Goal: Task Accomplishment & Management: Manage account settings

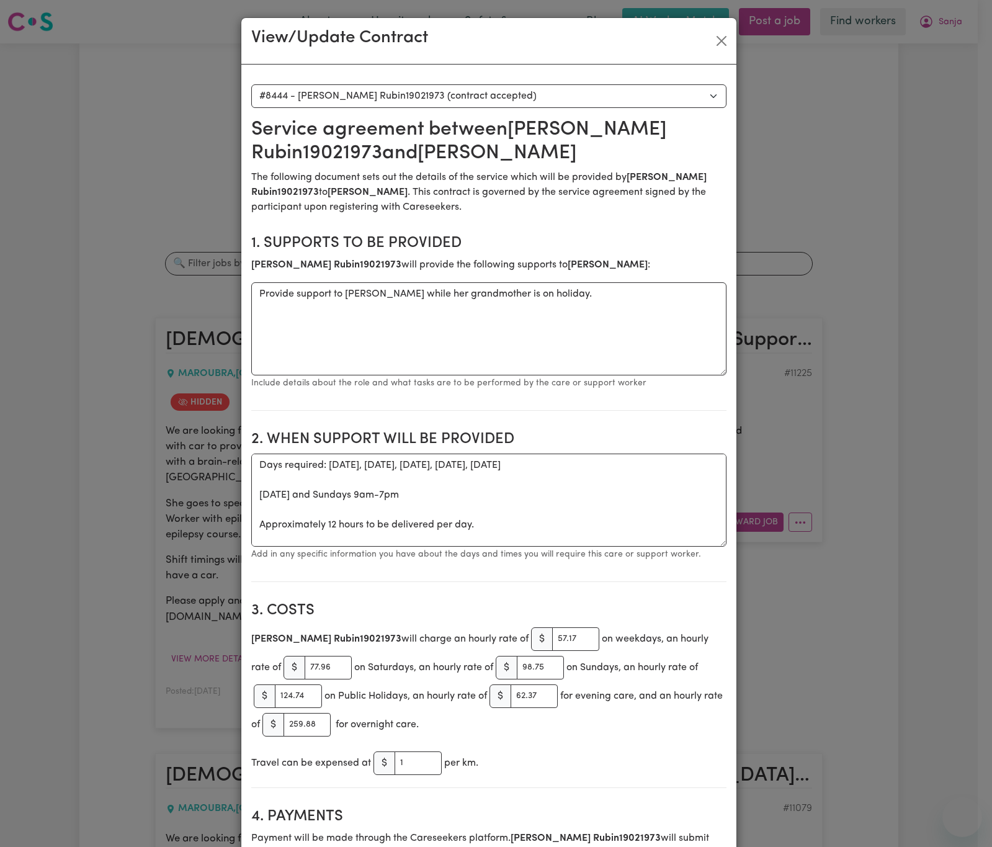
select select "8056"
click at [719, 38] on button "Close" at bounding box center [722, 41] width 20 height 20
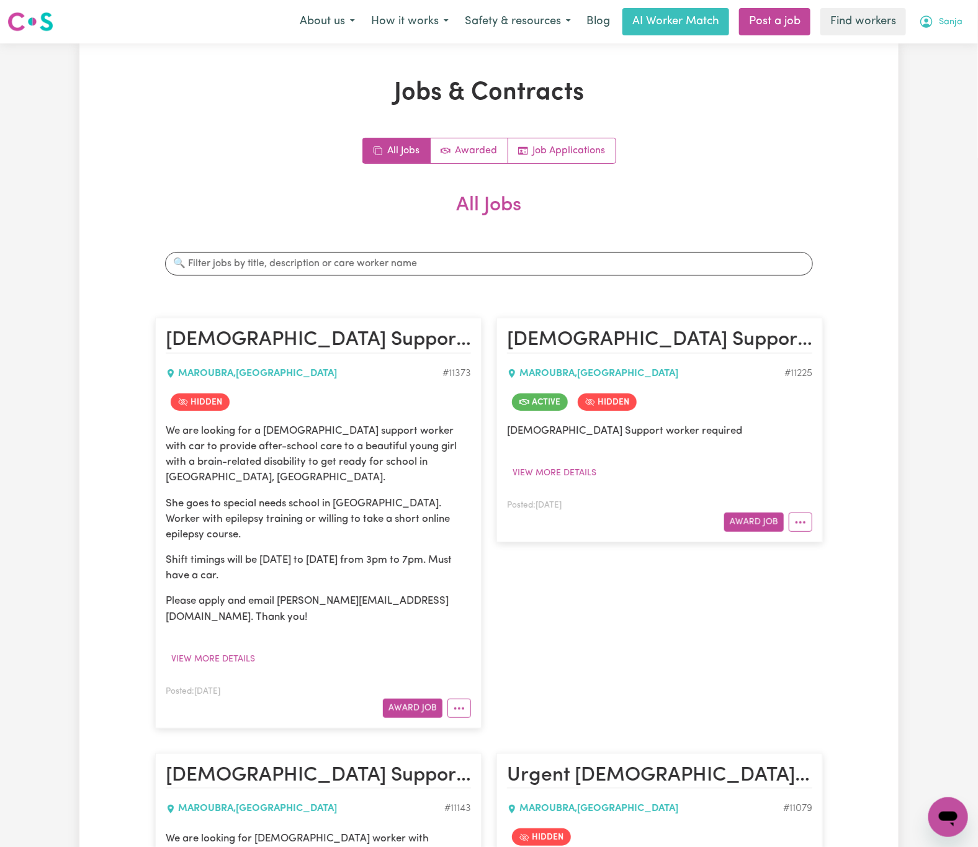
click at [951, 24] on span "Sanja" at bounding box center [951, 23] width 24 height 14
click at [951, 73] on link "Logout" at bounding box center [921, 72] width 98 height 24
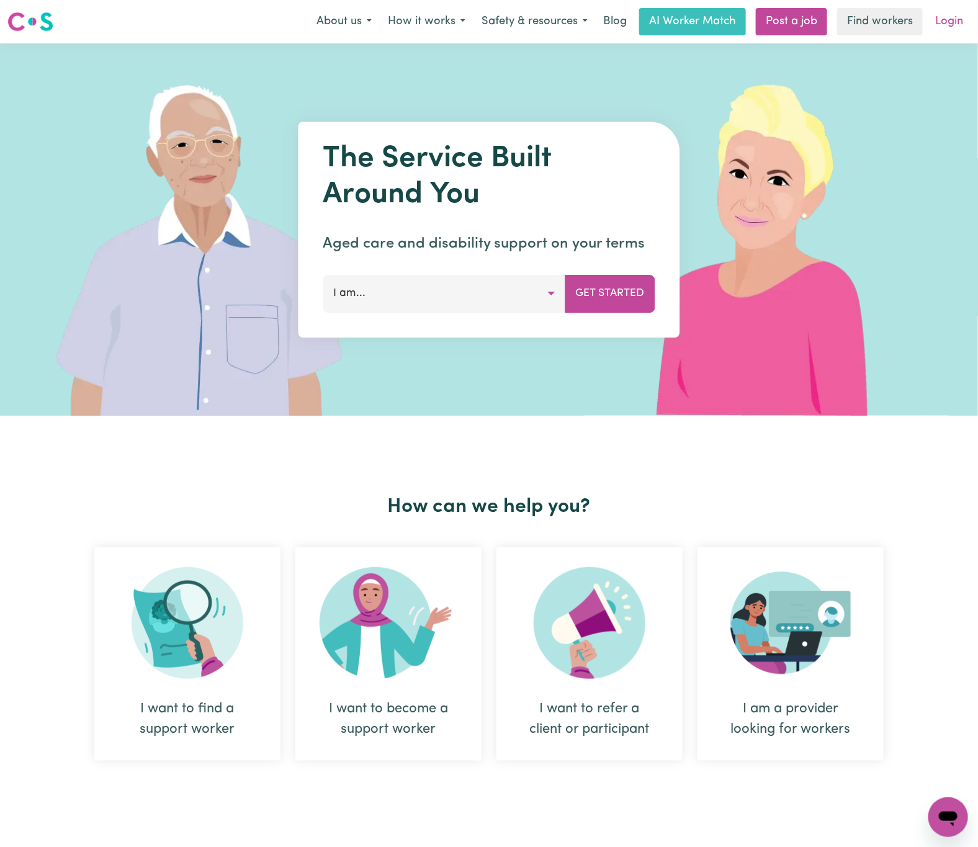
click at [961, 20] on link "Login" at bounding box center [949, 21] width 43 height 27
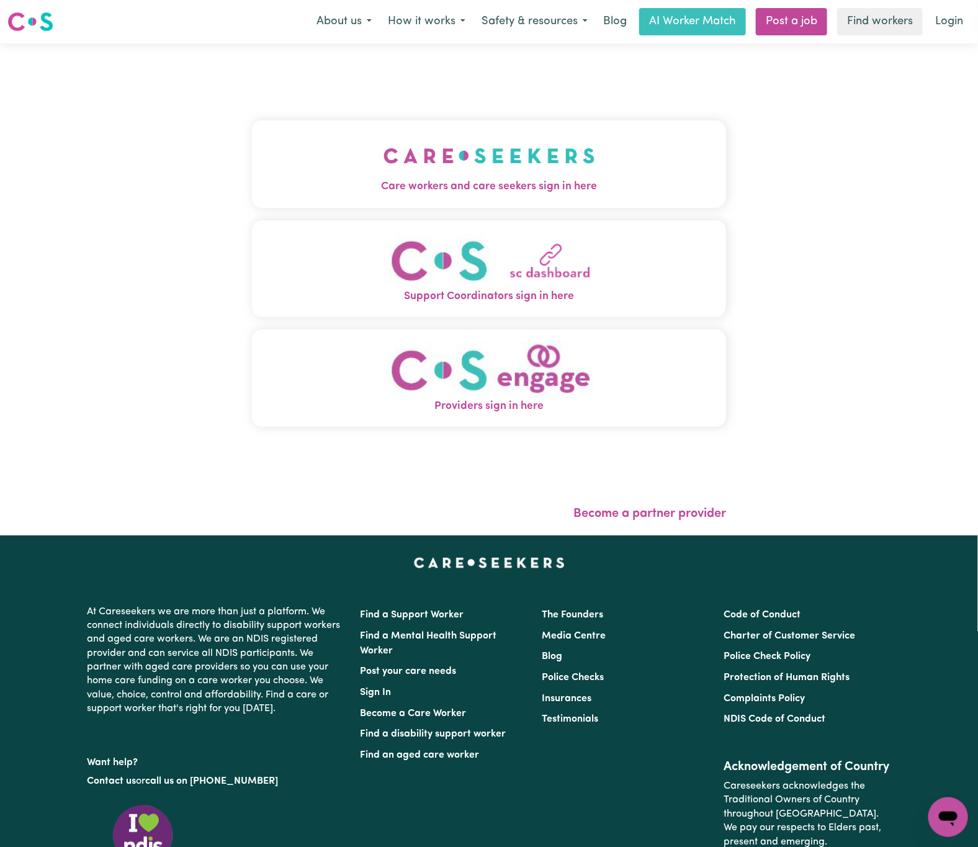
click at [471, 146] on img "Care workers and care seekers sign in here" at bounding box center [490, 156] width 212 height 46
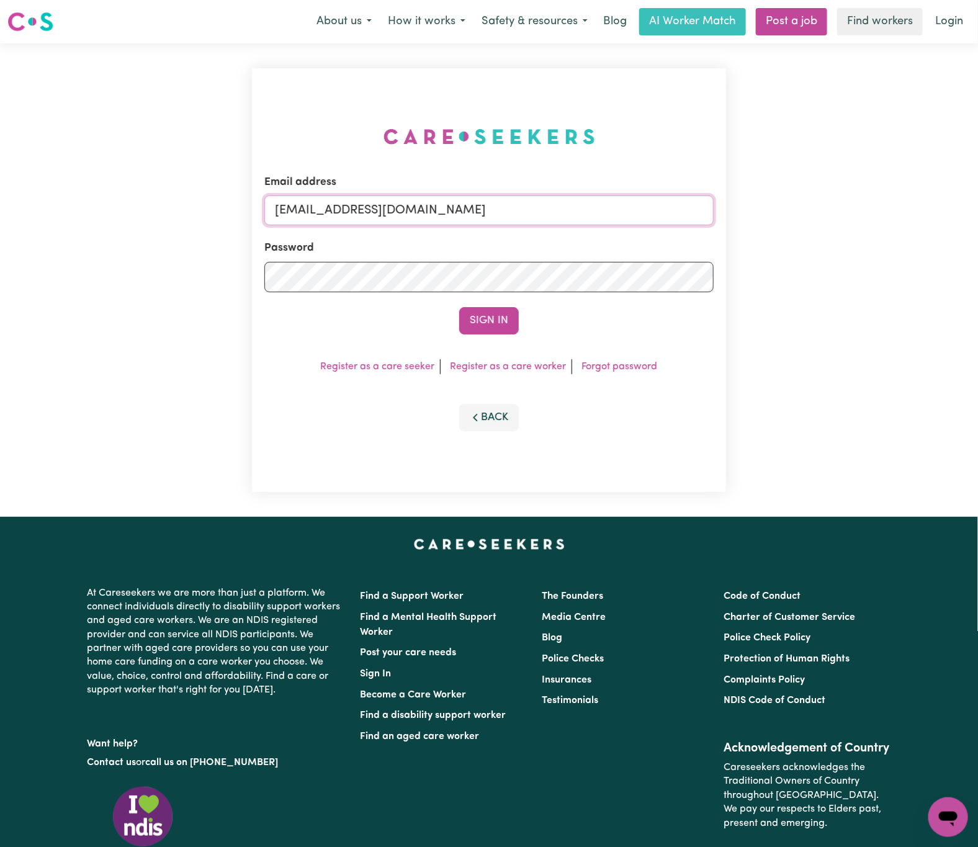
drag, startPoint x: 770, startPoint y: 207, endPoint x: 913, endPoint y: 207, distance: 143.4
click at [913, 207] on div "Email address [EMAIL_ADDRESS][DOMAIN_NAME] Password Sign In Register as a care …" at bounding box center [489, 280] width 978 height 474
paste input "NormanSinclairICARE"
type input "[EMAIL_ADDRESS][DOMAIN_NAME]"
click at [459, 307] on button "Sign In" at bounding box center [489, 320] width 60 height 27
